Goal: Task Accomplishment & Management: Manage account settings

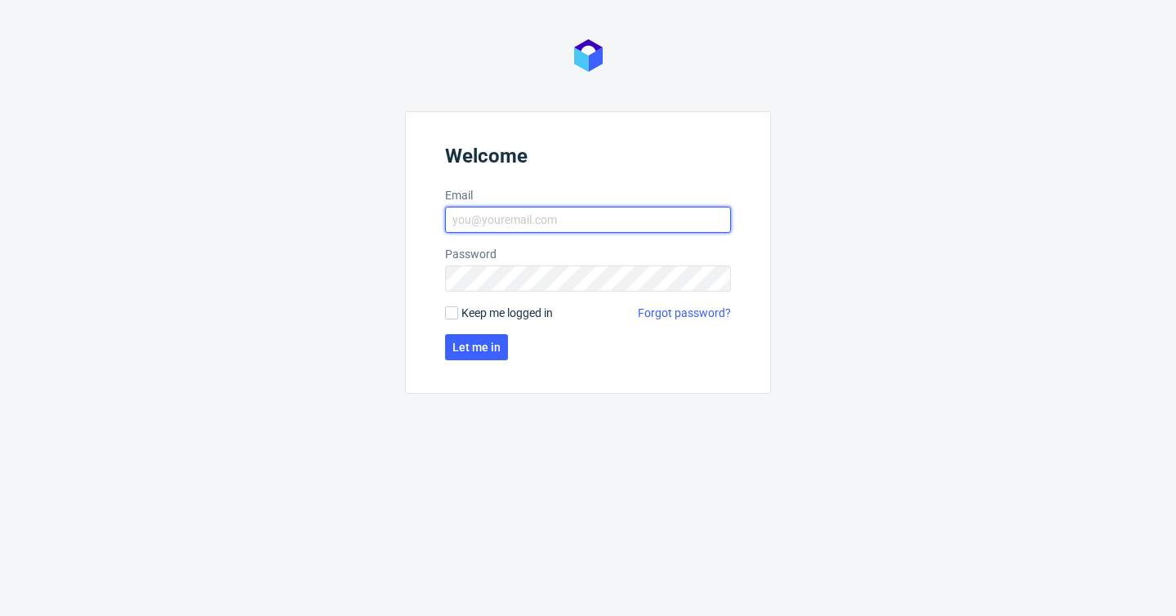
click at [542, 221] on input "Email" at bounding box center [588, 220] width 286 height 26
type input "[PERSON_NAME][EMAIL_ADDRESS][PERSON_NAME][DOMAIN_NAME]"
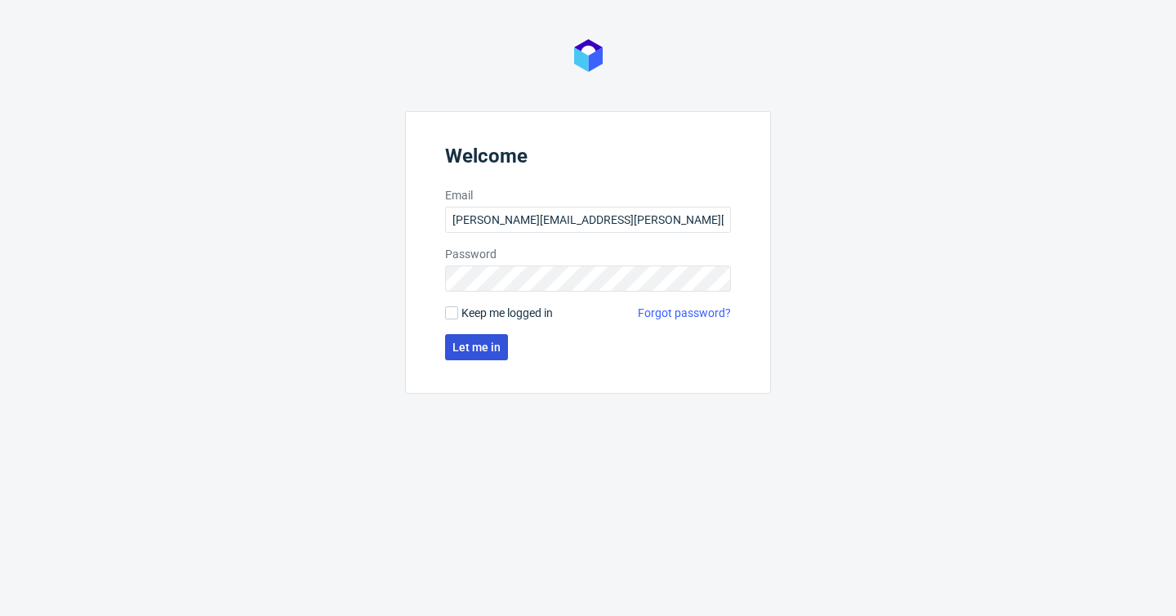
click at [488, 337] on button "Let me in" at bounding box center [476, 347] width 63 height 26
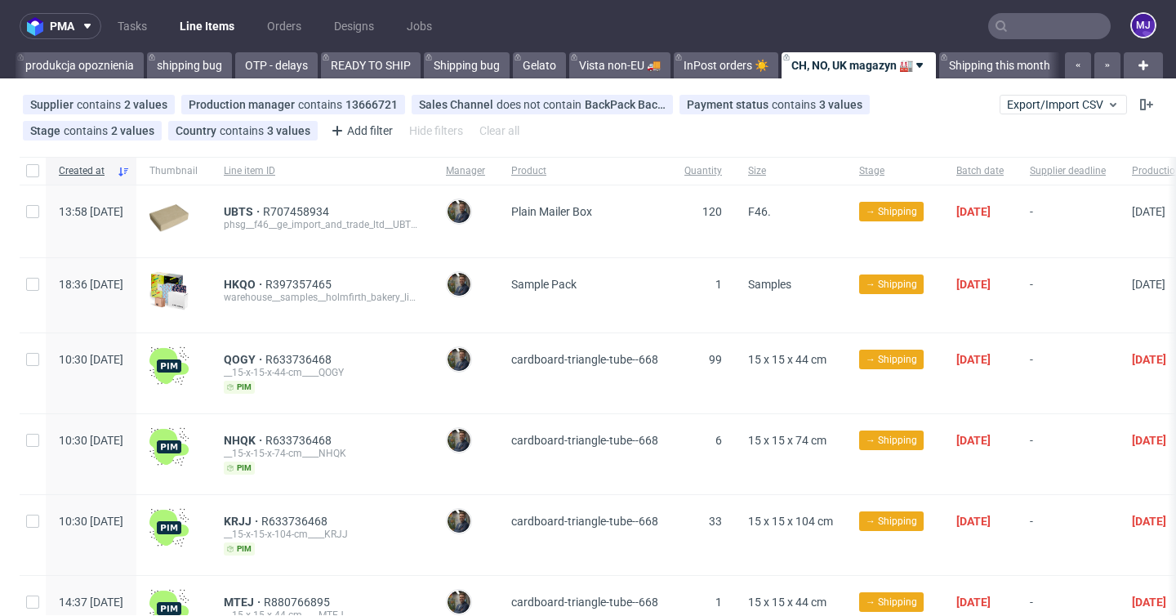
scroll to position [0, 3136]
click at [851, 104] on icon at bounding box center [856, 104] width 13 height 13
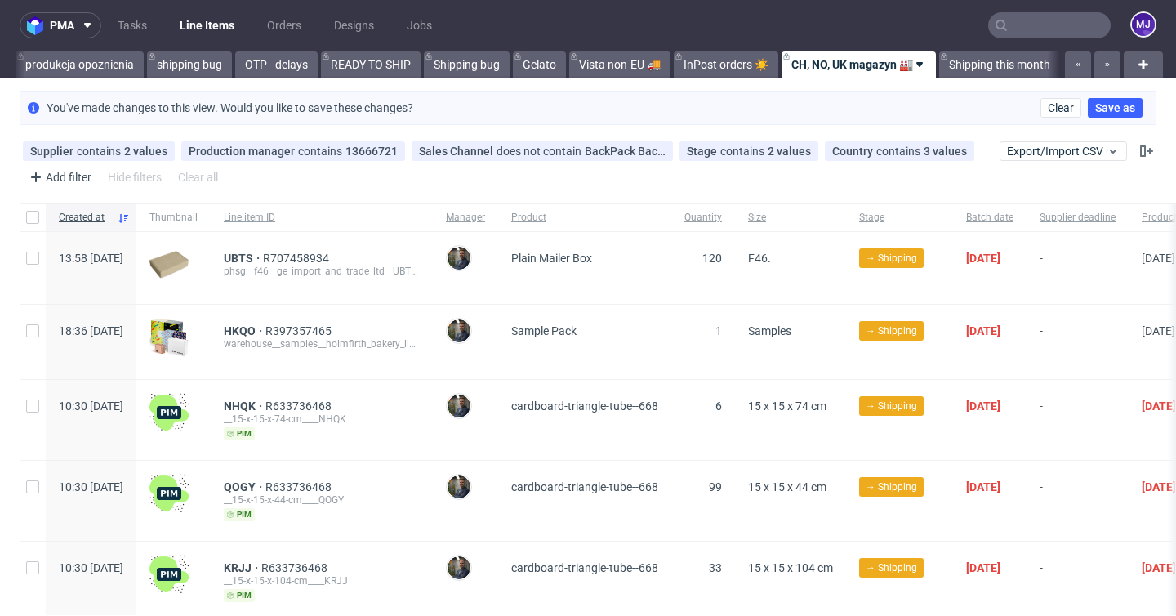
scroll to position [0, 0]
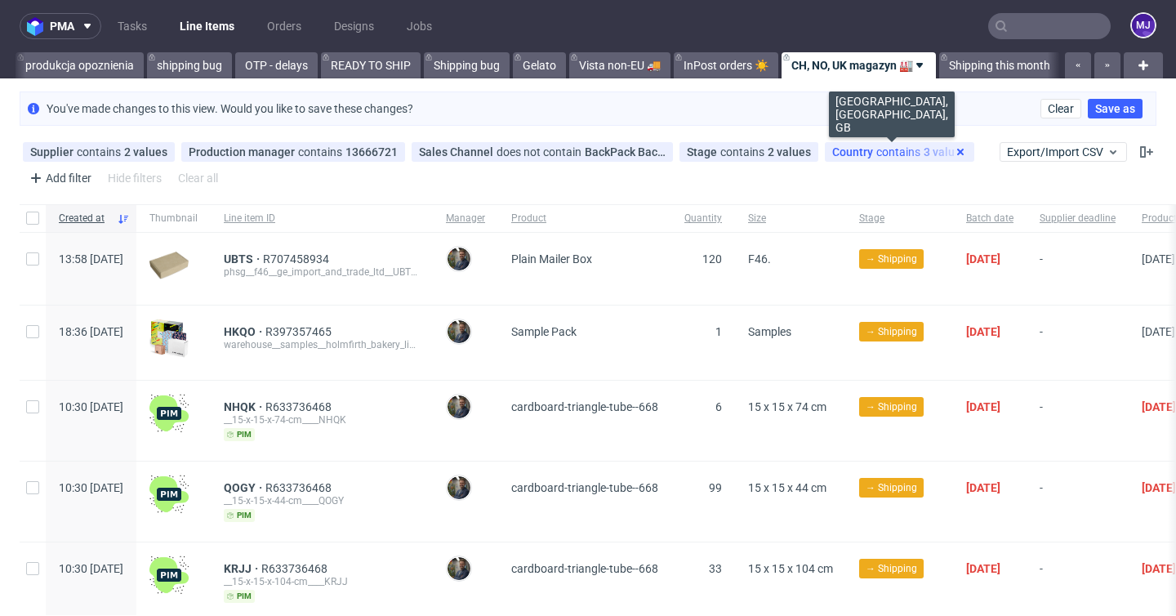
click at [958, 152] on use at bounding box center [961, 152] width 7 height 7
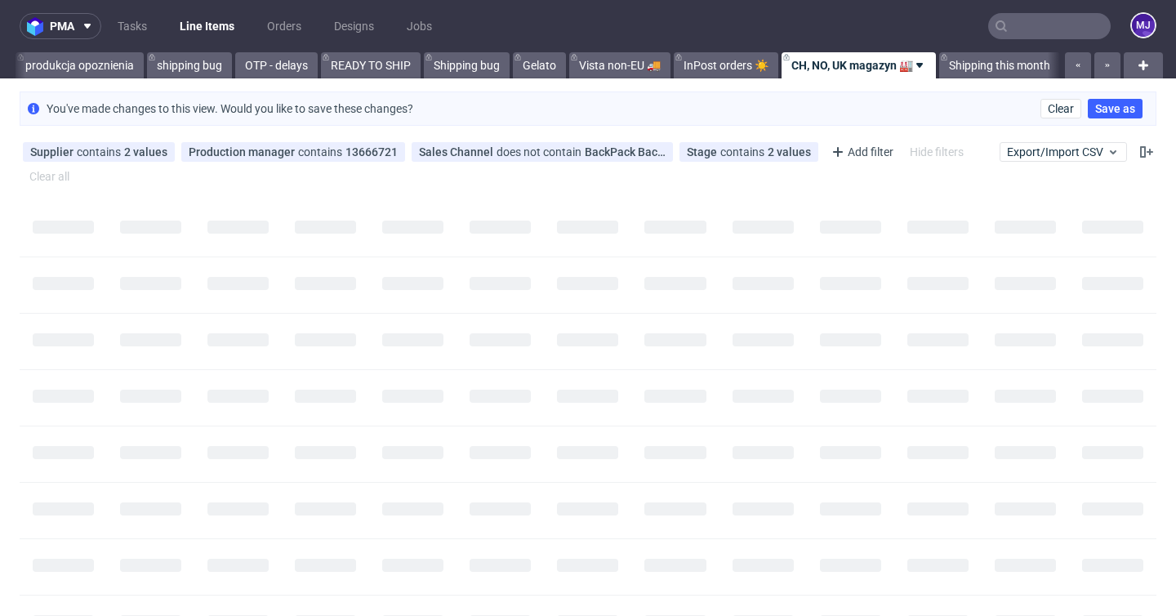
scroll to position [0, 3136]
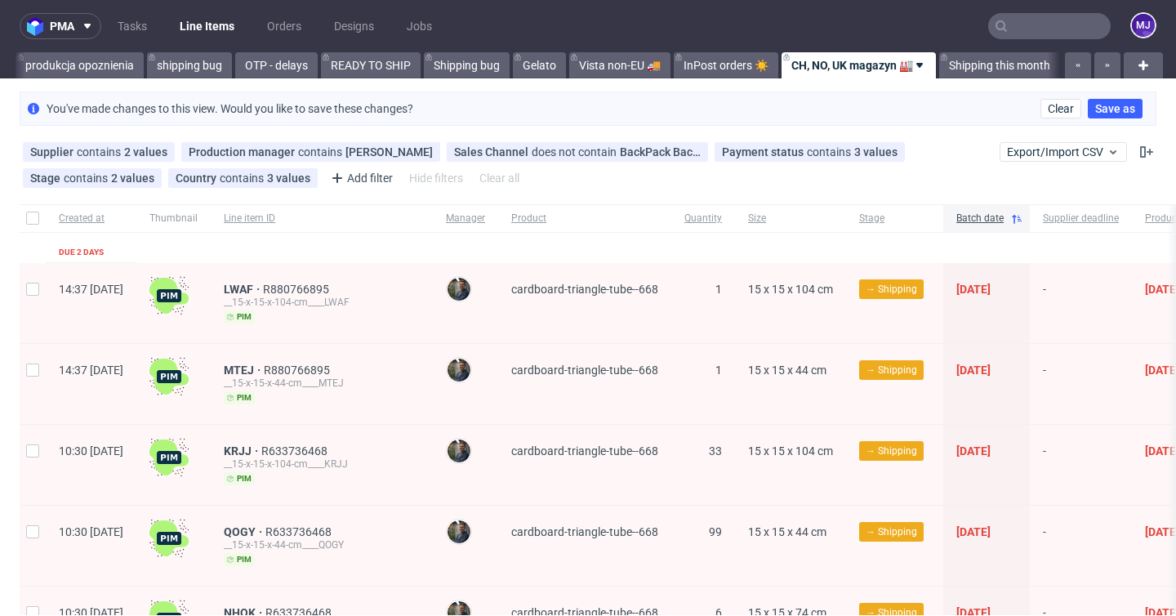
scroll to position [0, 3136]
click at [301, 176] on use at bounding box center [304, 178] width 7 height 7
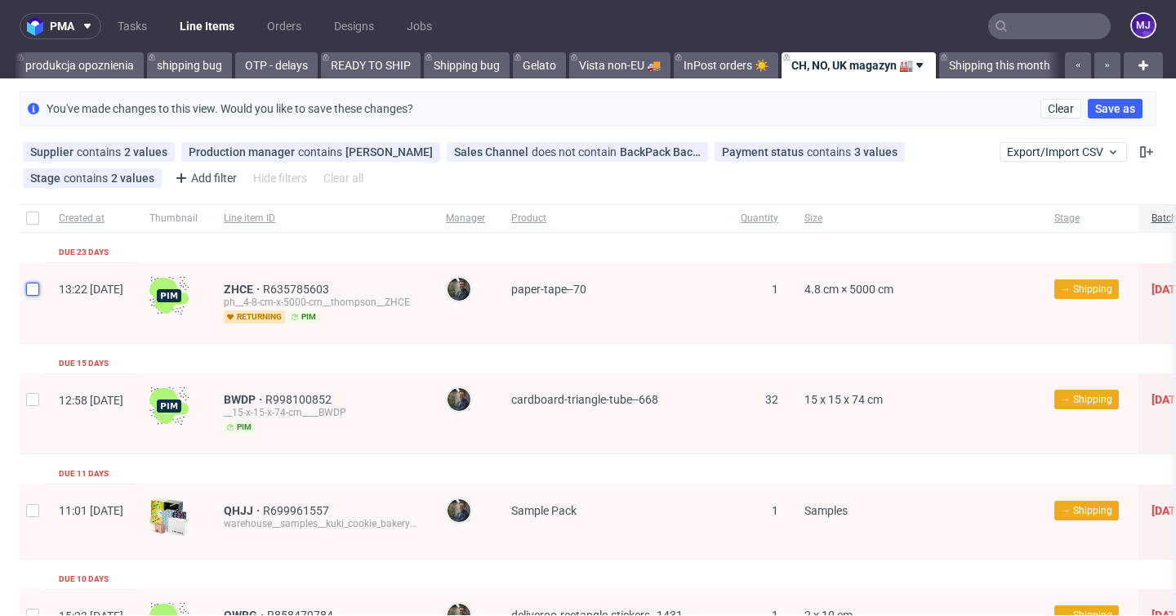
click at [33, 292] on input "checkbox" at bounding box center [32, 289] width 13 height 13
checkbox input "true"
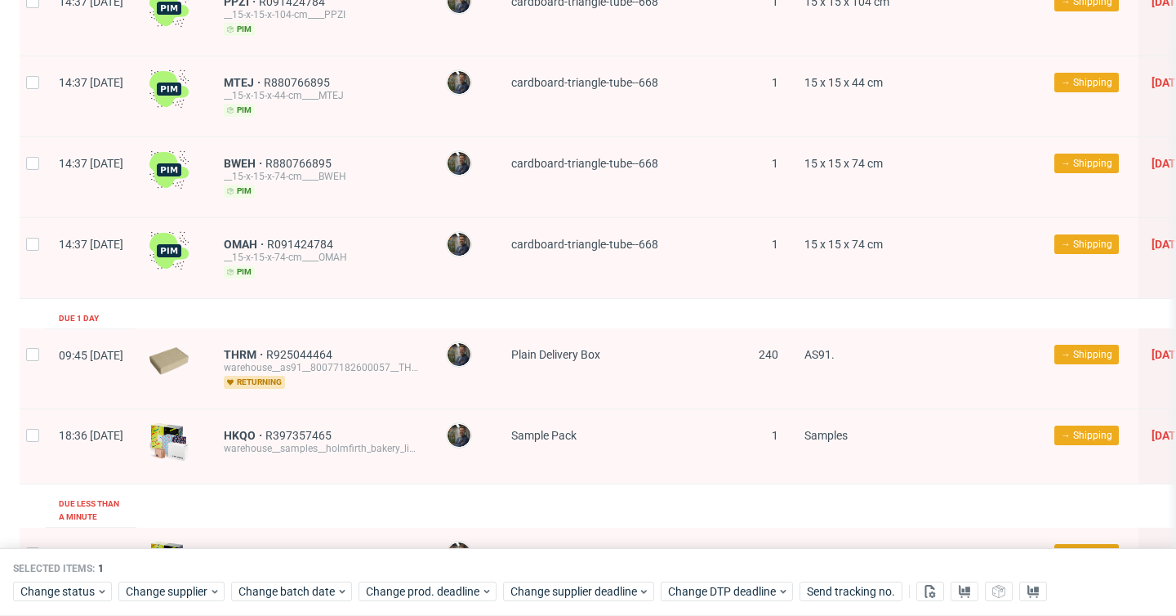
scroll to position [1574, 0]
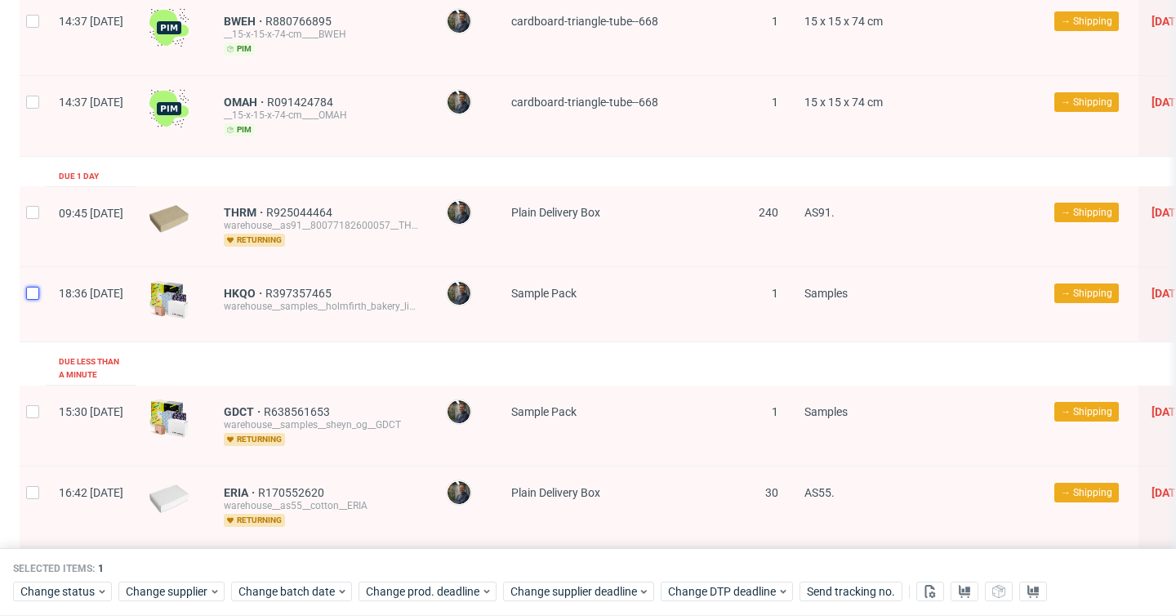
click at [36, 288] on input "checkbox" at bounding box center [32, 293] width 13 height 13
checkbox input "true"
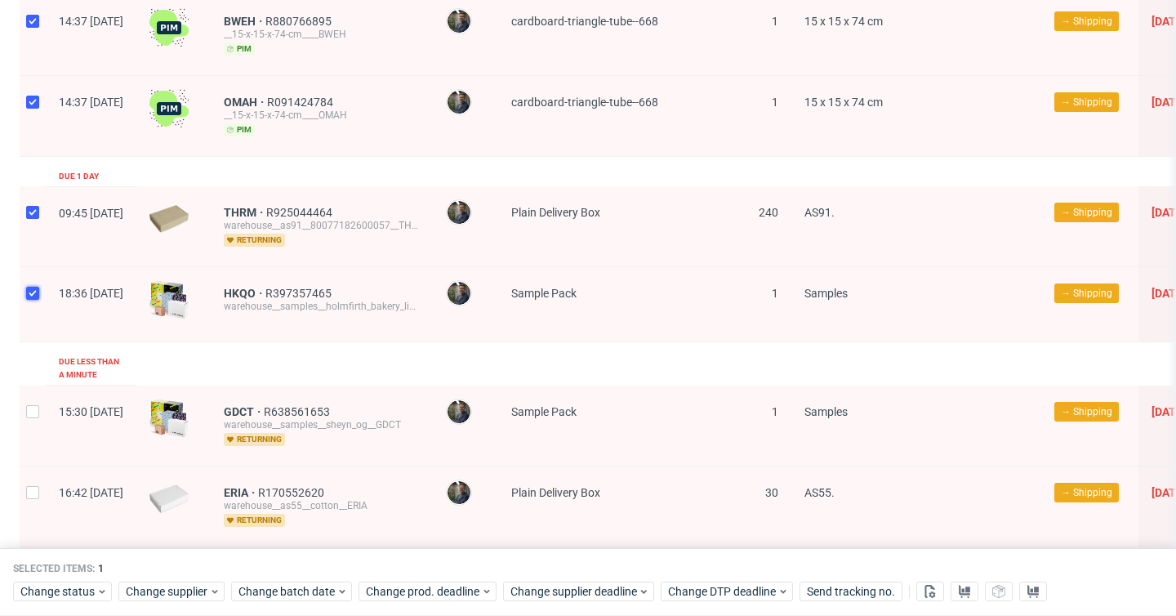
checkbox input "true"
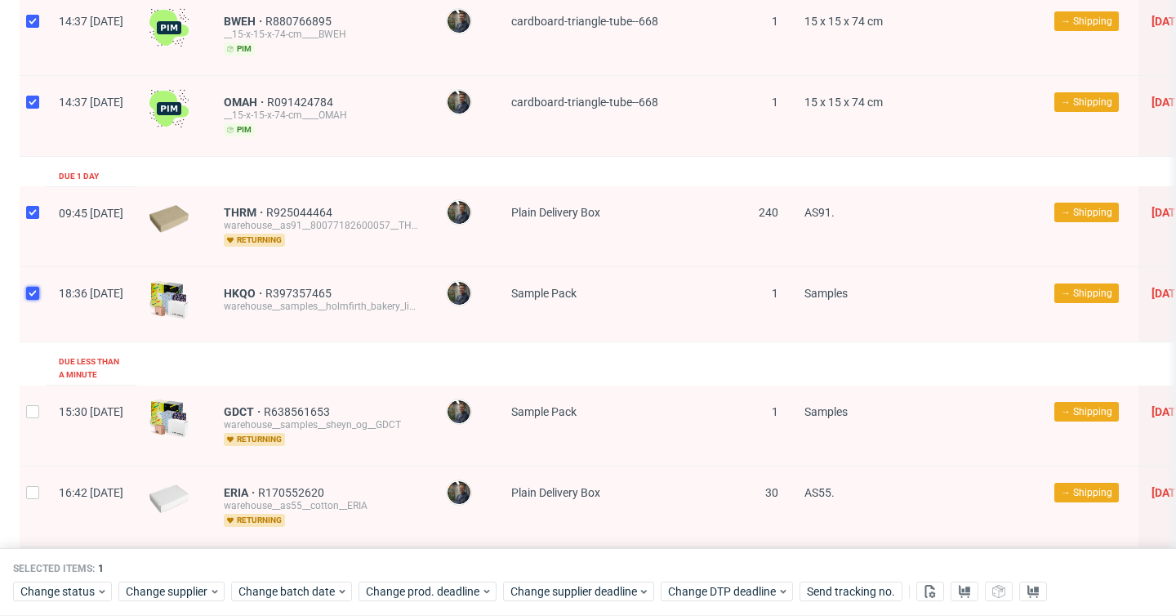
checkbox input "true"
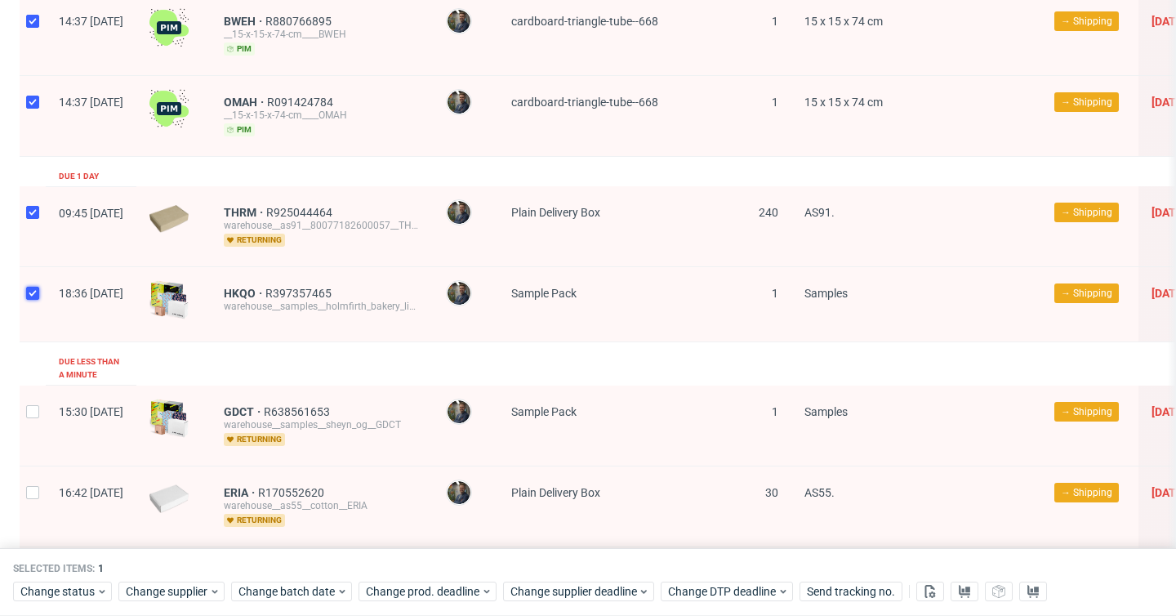
checkbox input "true"
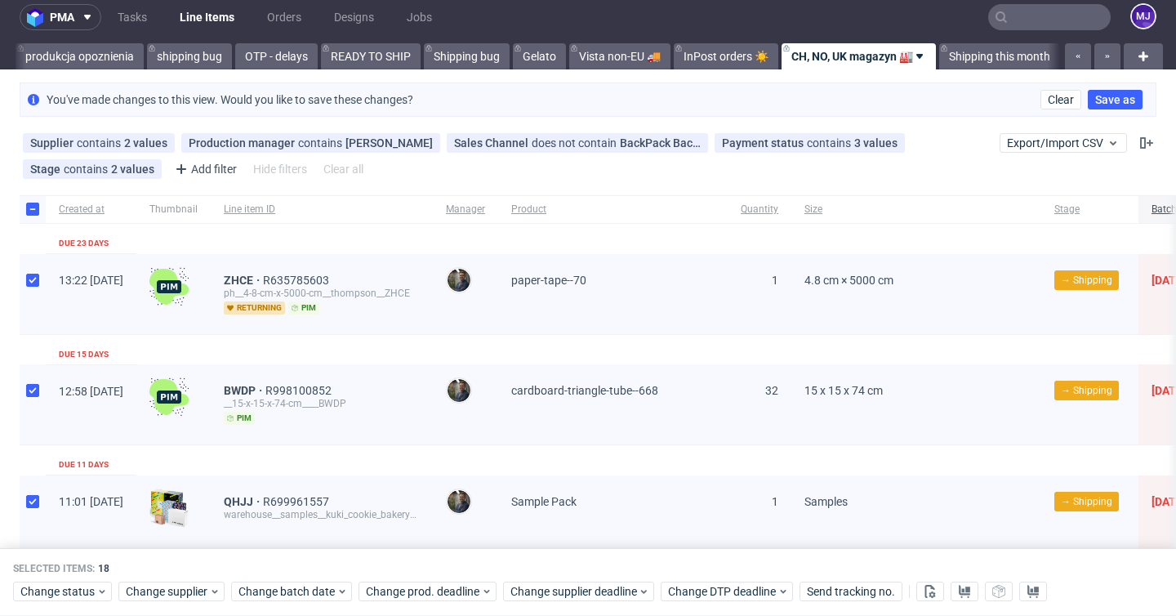
scroll to position [0, 0]
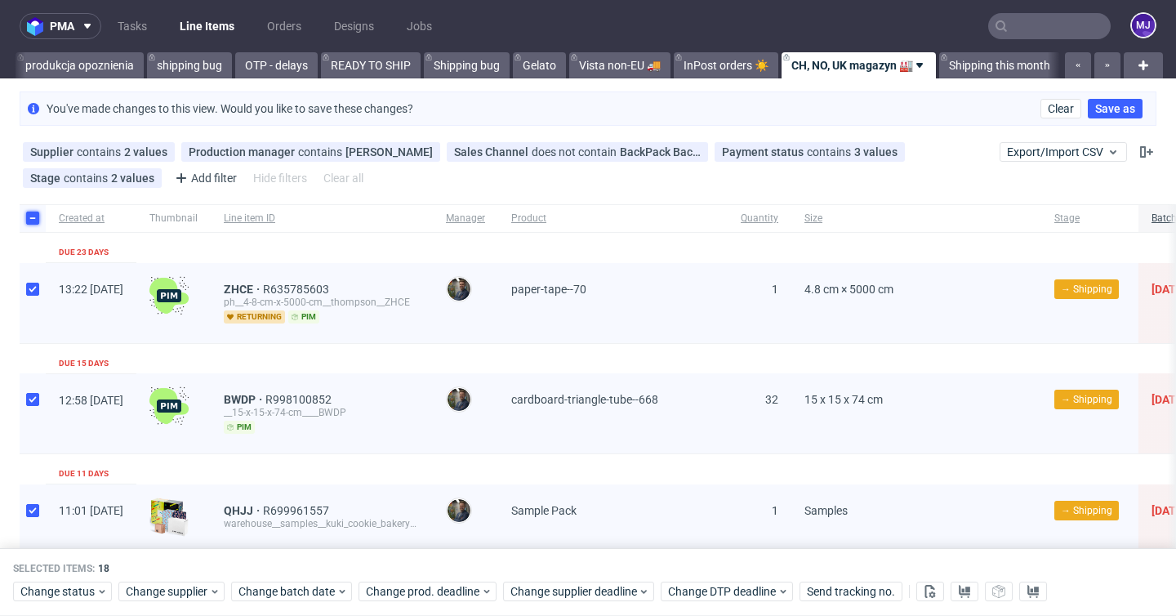
click at [34, 217] on input "checkbox" at bounding box center [32, 218] width 13 height 13
checkbox input "false"
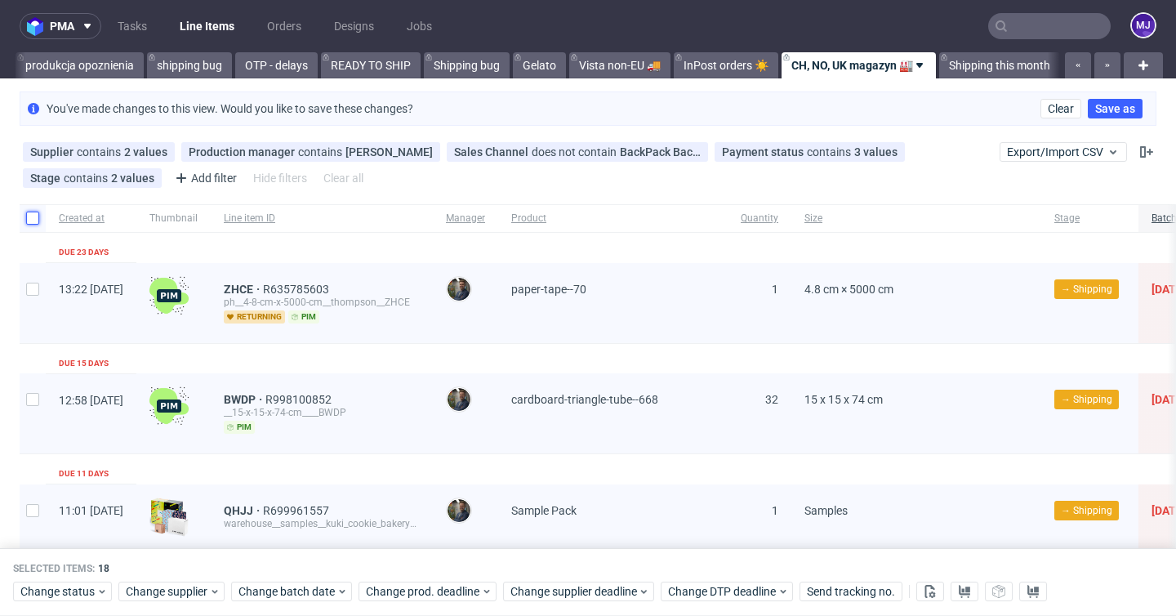
checkbox input "false"
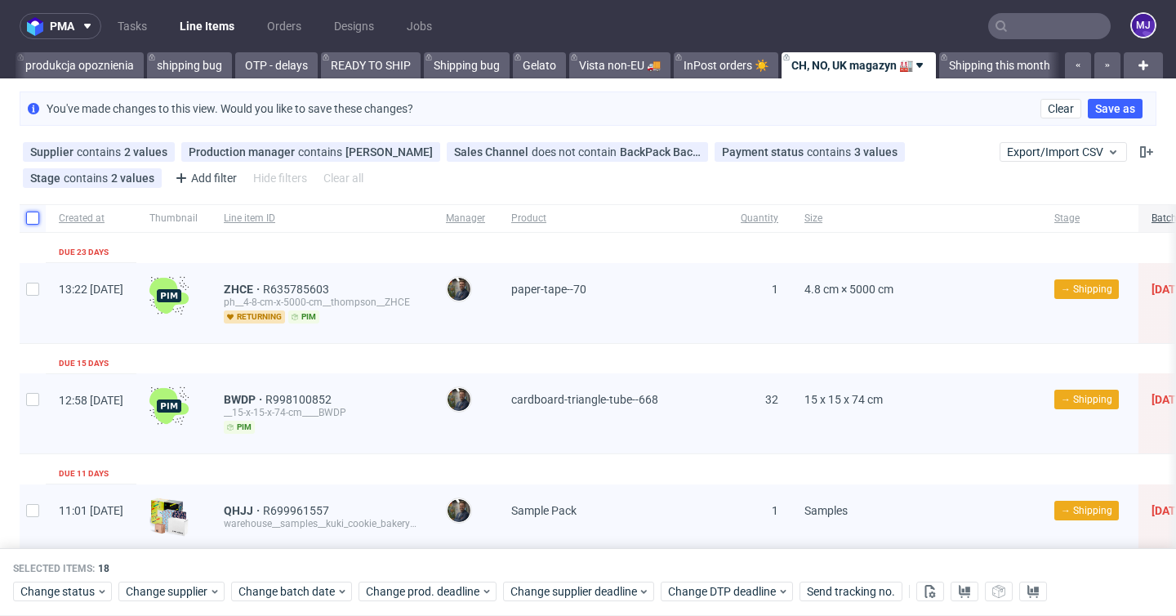
checkbox input "false"
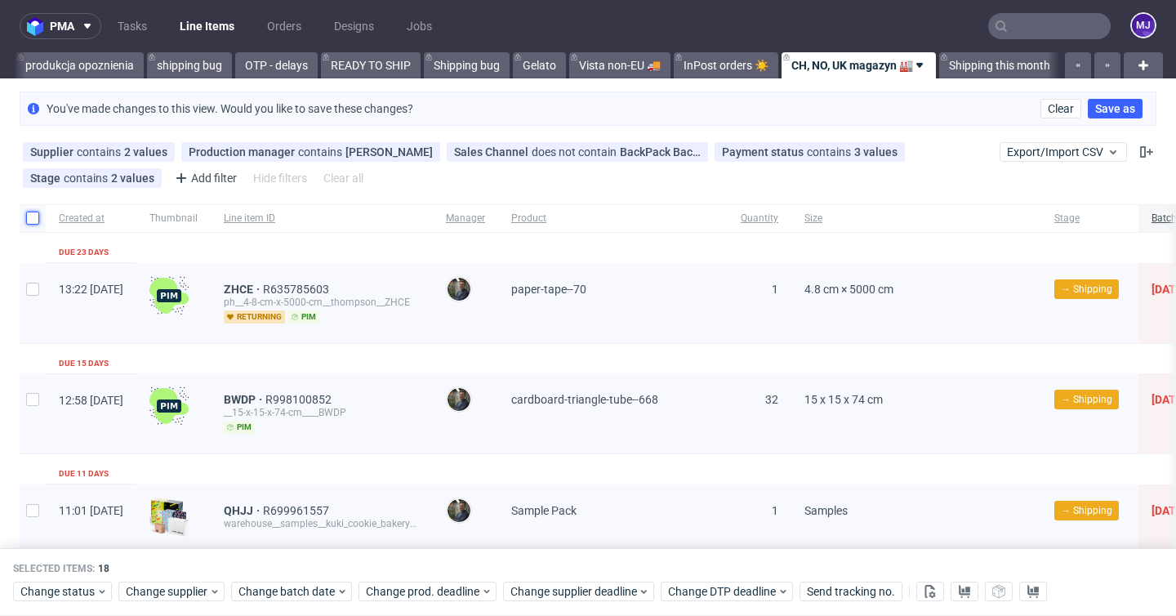
checkbox input "false"
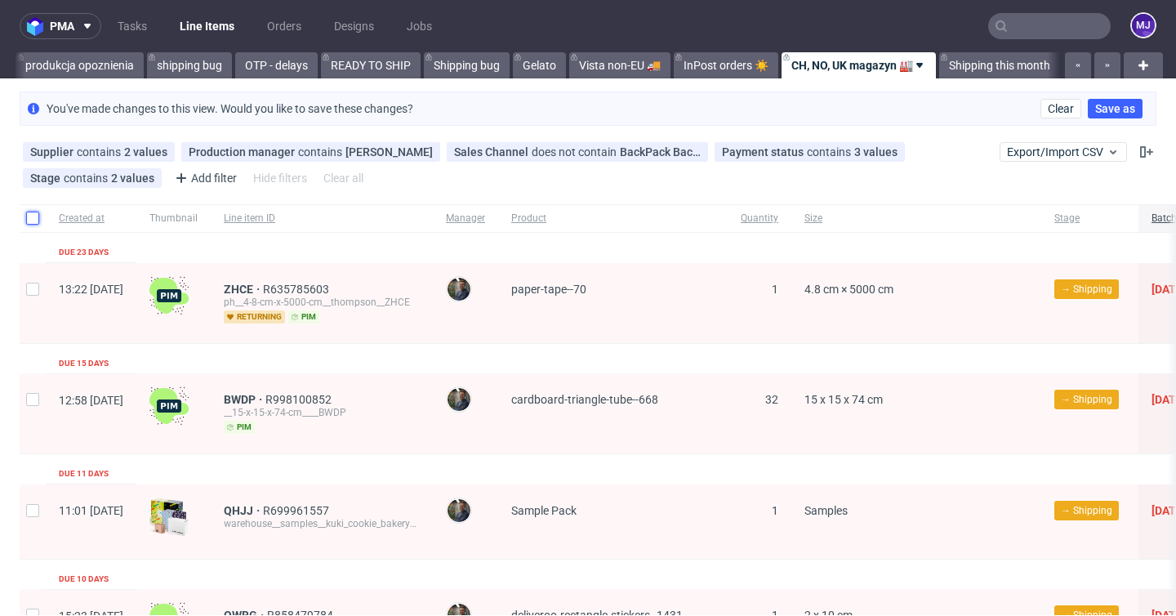
click at [35, 214] on input "checkbox" at bounding box center [32, 218] width 13 height 13
checkbox input "true"
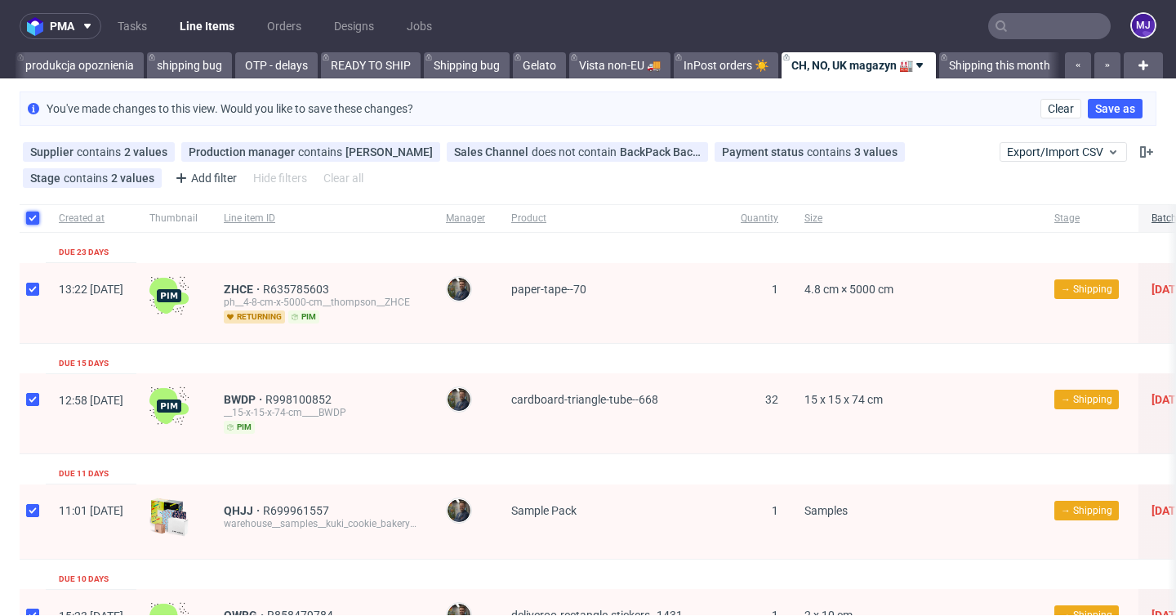
checkbox input "true"
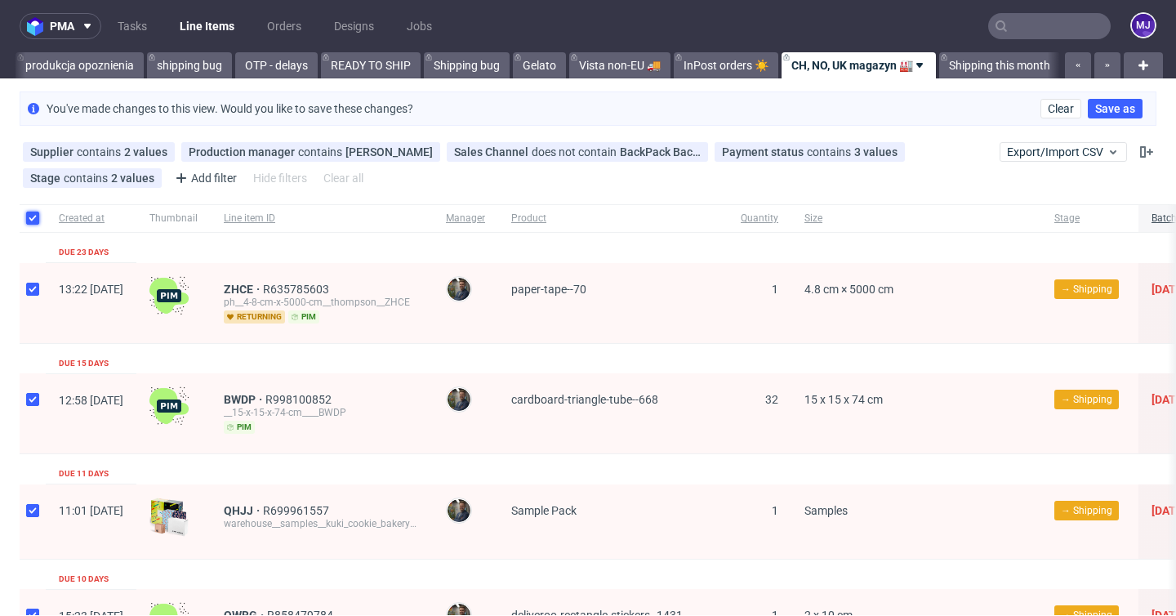
checkbox input "true"
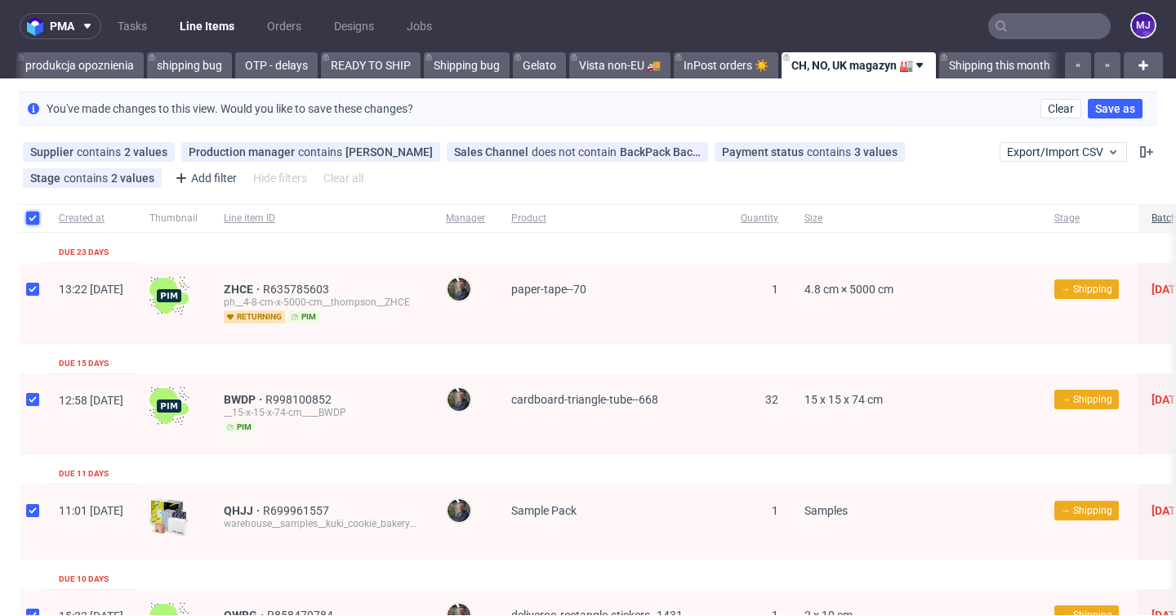
checkbox input "true"
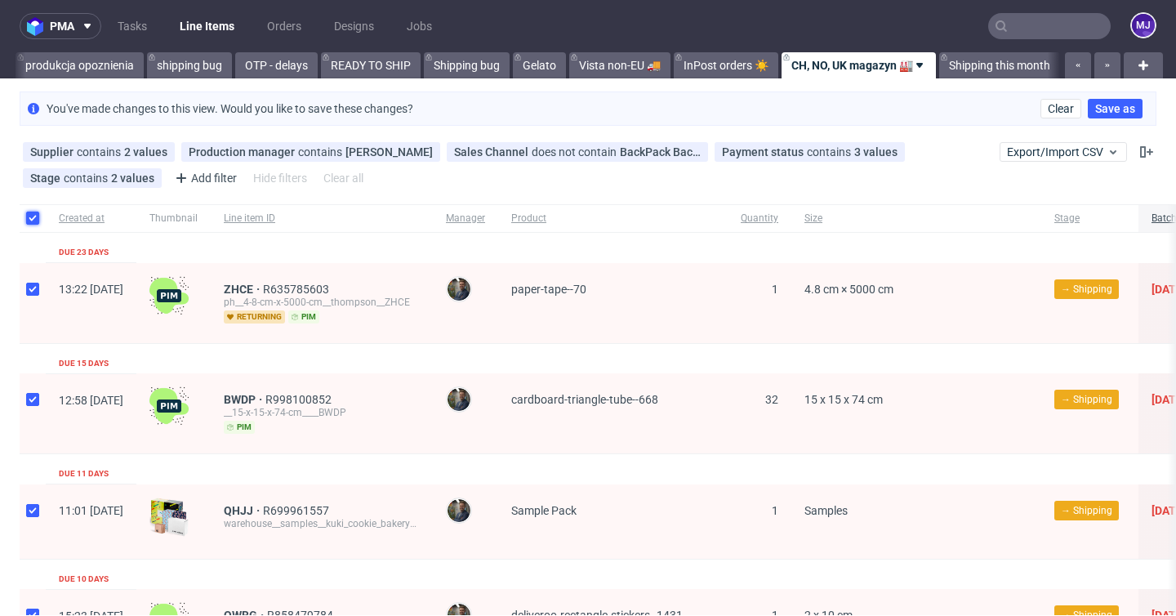
checkbox input "true"
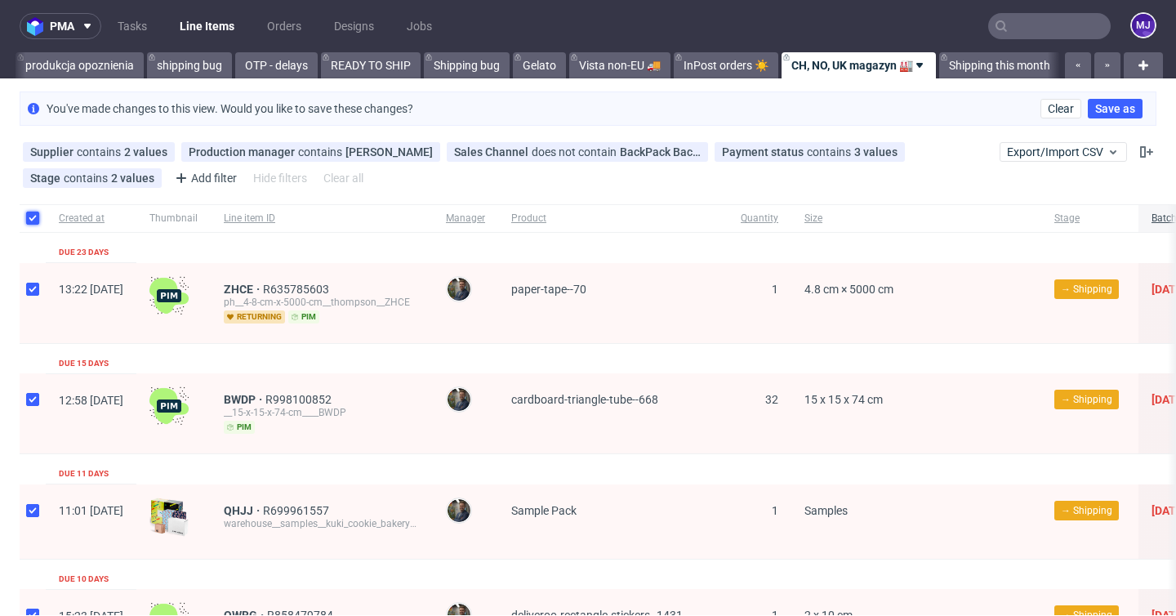
checkbox input "true"
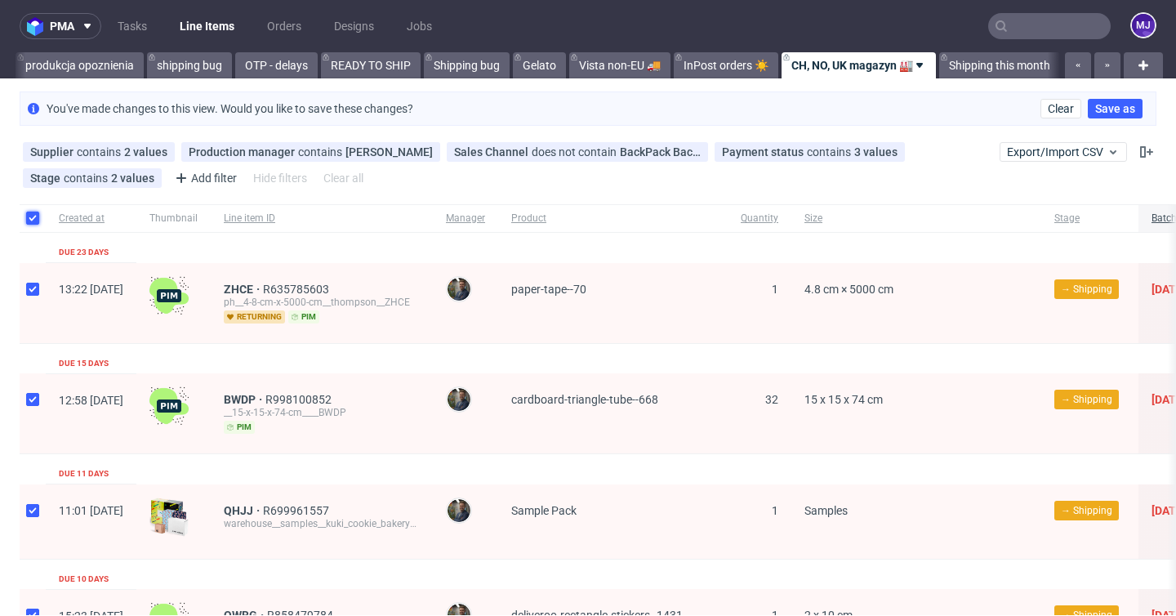
checkbox input "true"
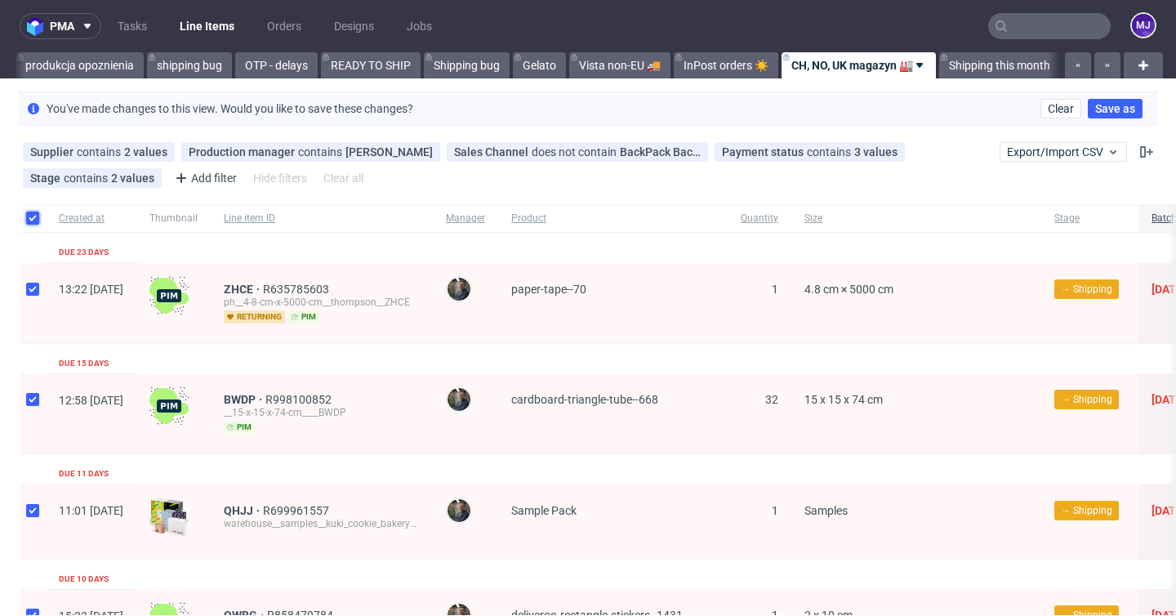
checkbox input "true"
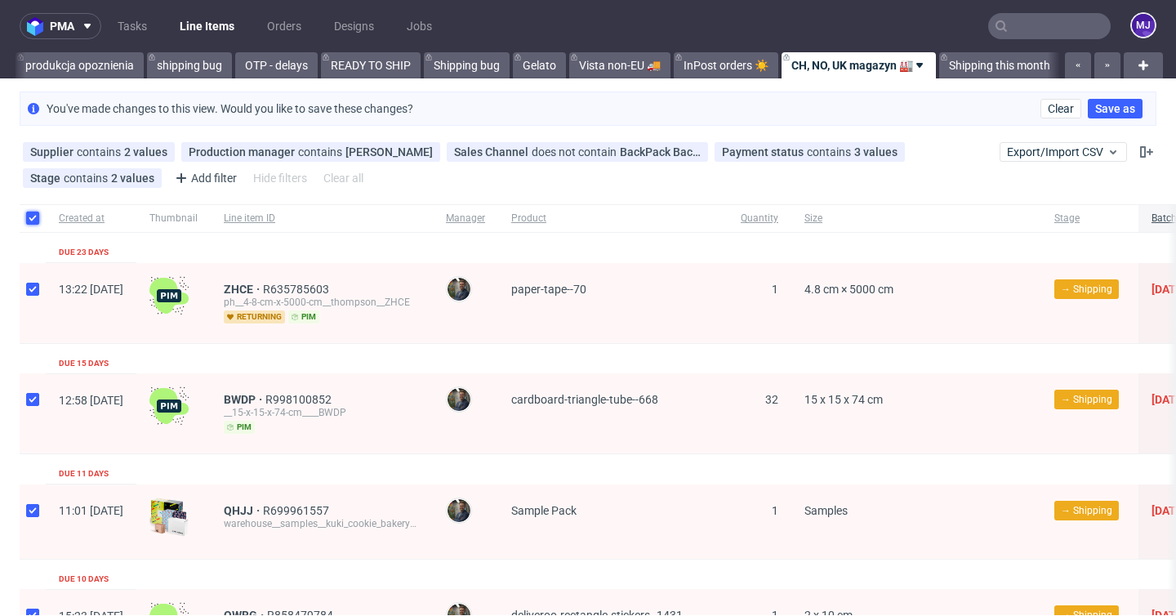
checkbox input "true"
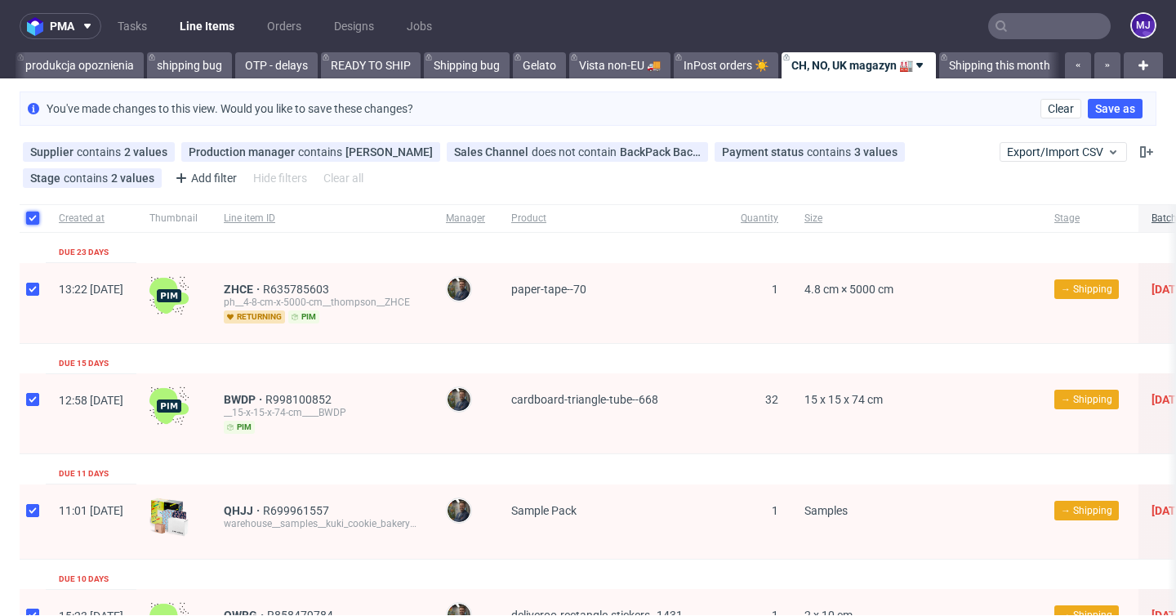
checkbox input "true"
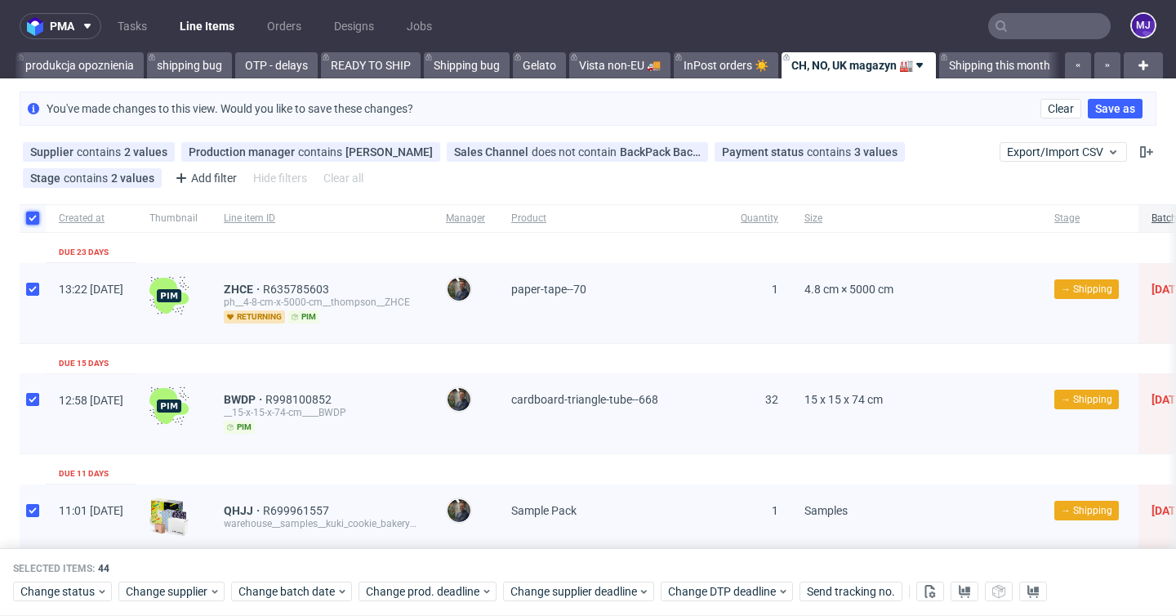
click at [35, 214] on input "checkbox" at bounding box center [32, 218] width 13 height 13
checkbox input "false"
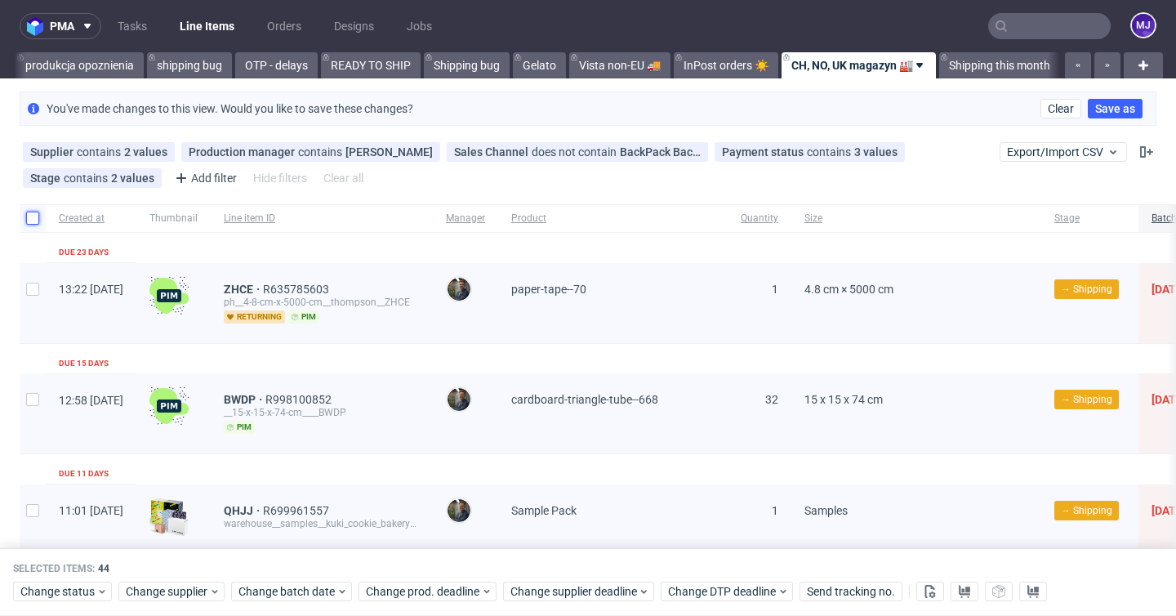
checkbox input "false"
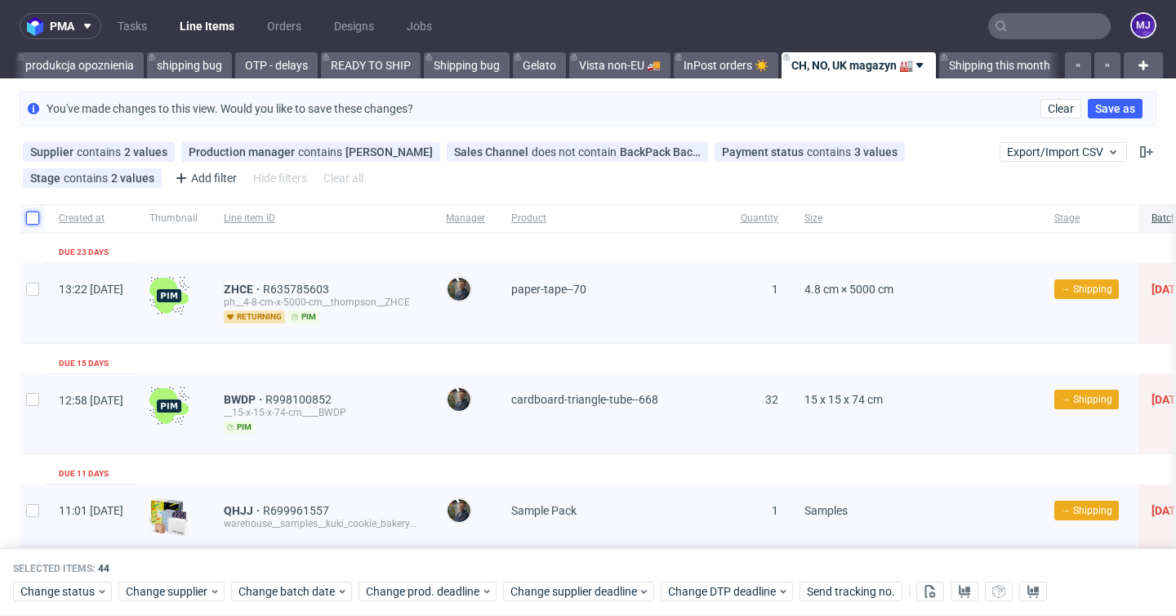
checkbox input "false"
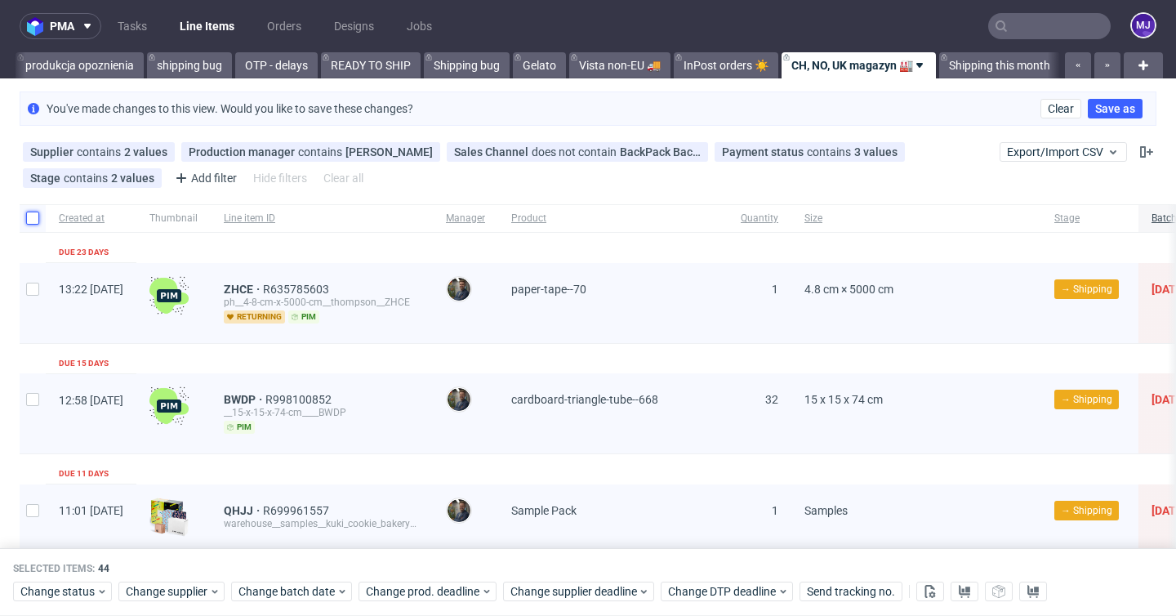
checkbox input "false"
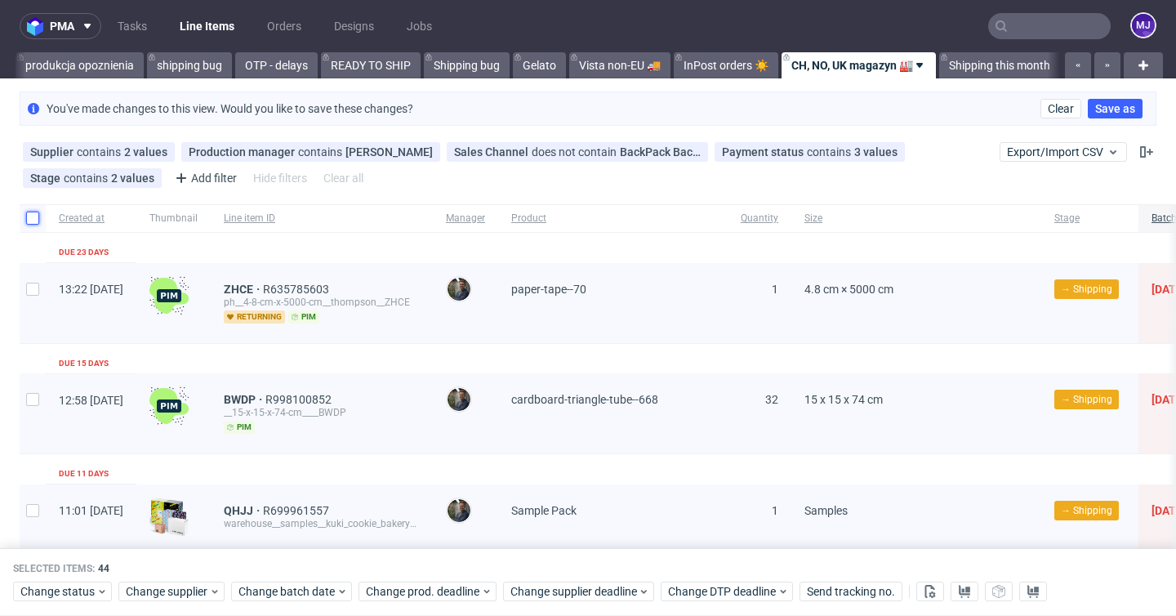
checkbox input "false"
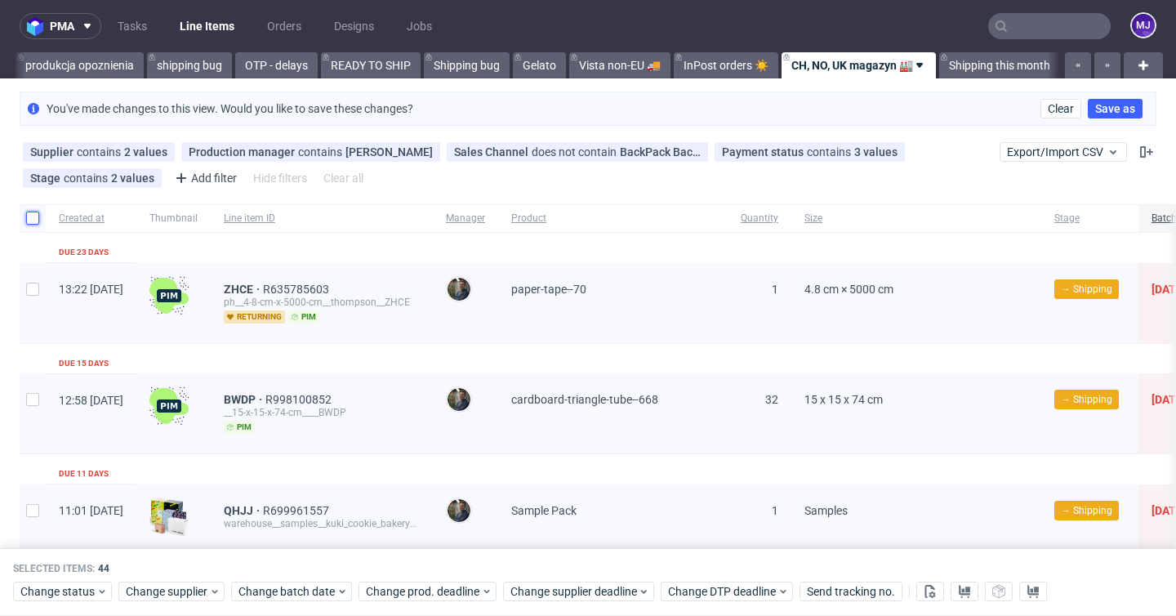
checkbox input "false"
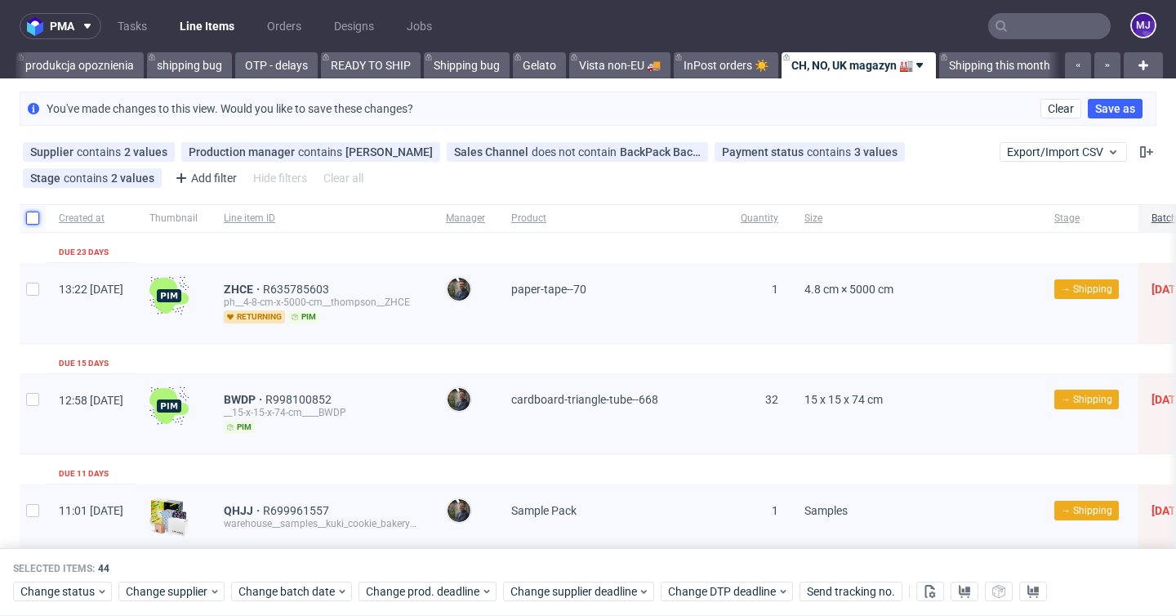
checkbox input "false"
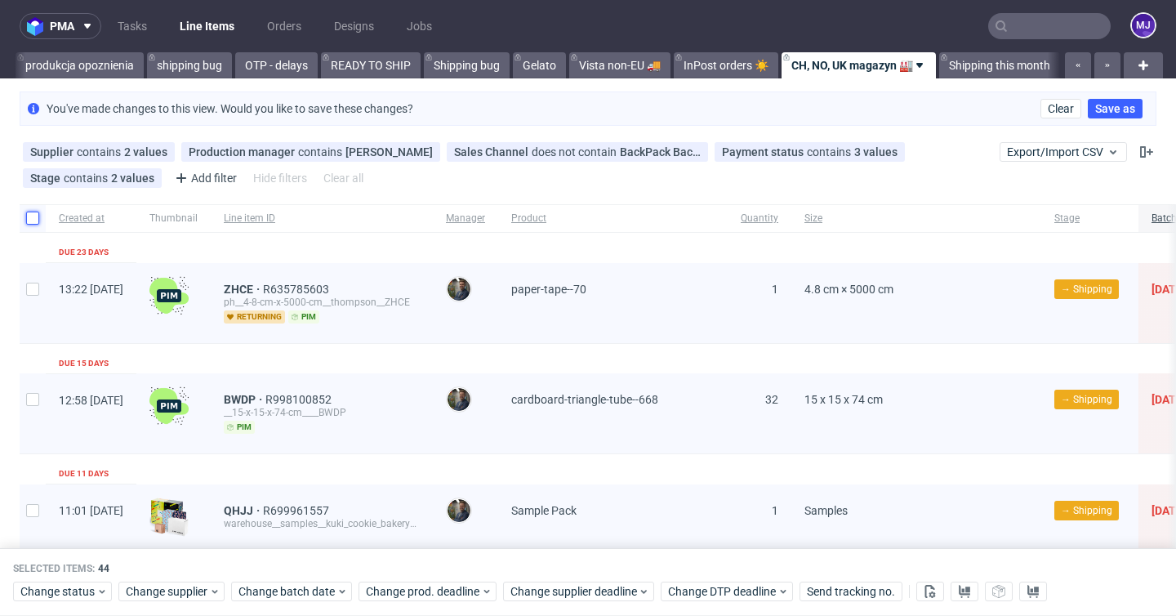
checkbox input "false"
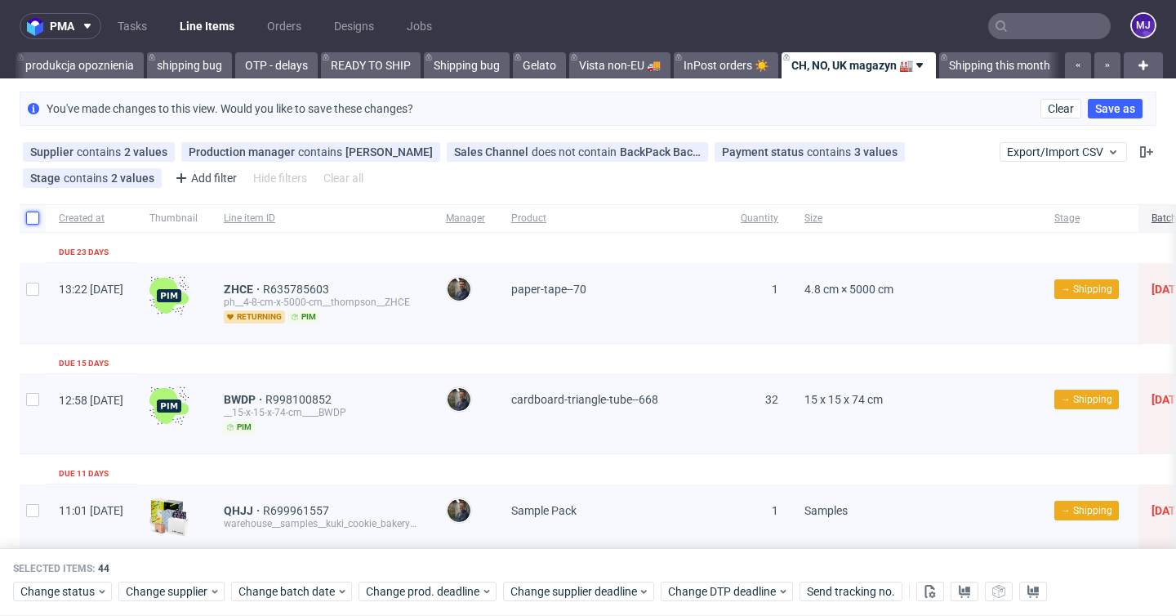
checkbox input "false"
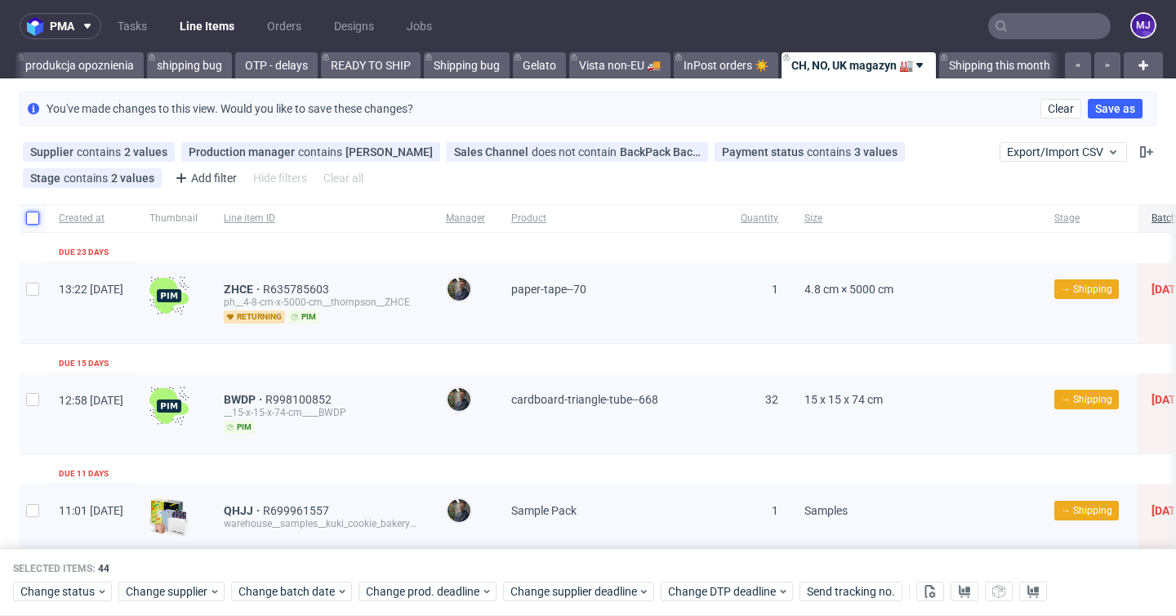
checkbox input "false"
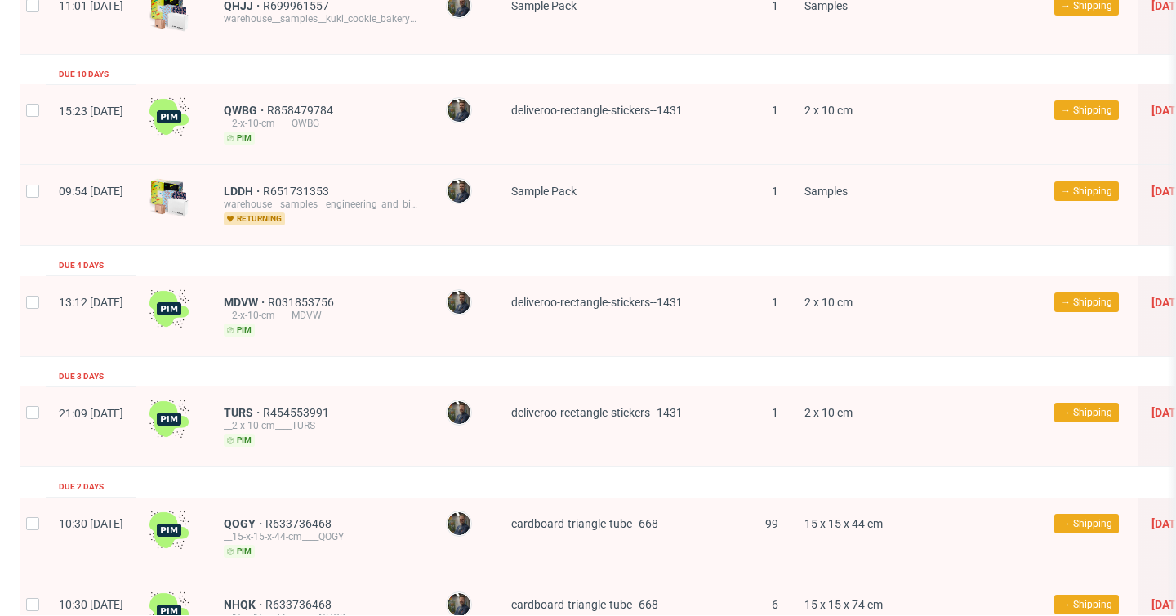
scroll to position [620, 0]
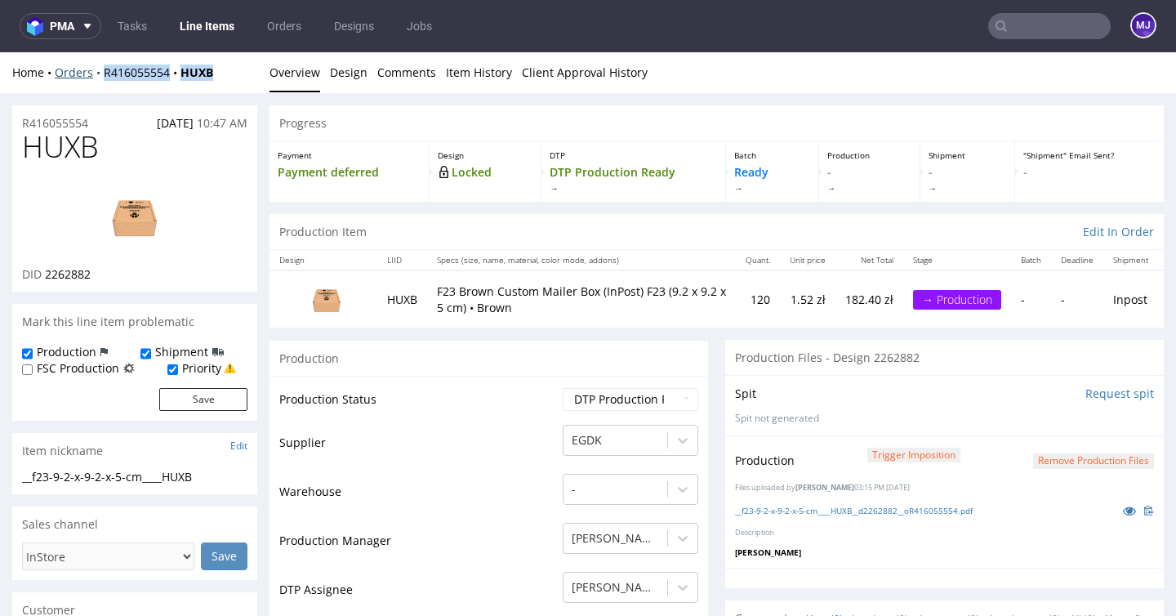
drag, startPoint x: 225, startPoint y: 74, endPoint x: 102, endPoint y: 74, distance: 122.5
click at [102, 74] on div "Home Orders R416055554 HUXB" at bounding box center [134, 73] width 245 height 16
copy div "R416055554 HUXB"
